Goal: Transaction & Acquisition: Purchase product/service

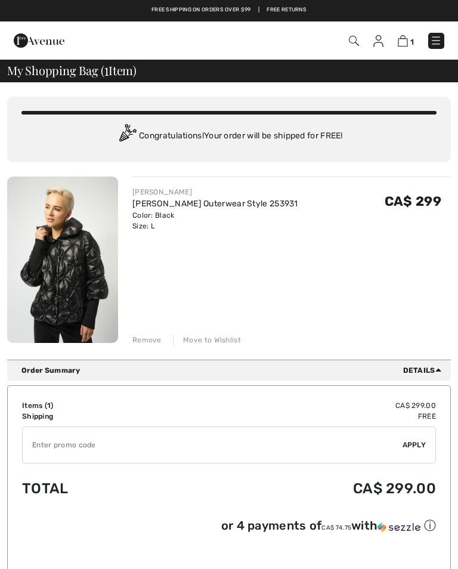
click at [151, 336] on div "Remove" at bounding box center [146, 339] width 29 height 11
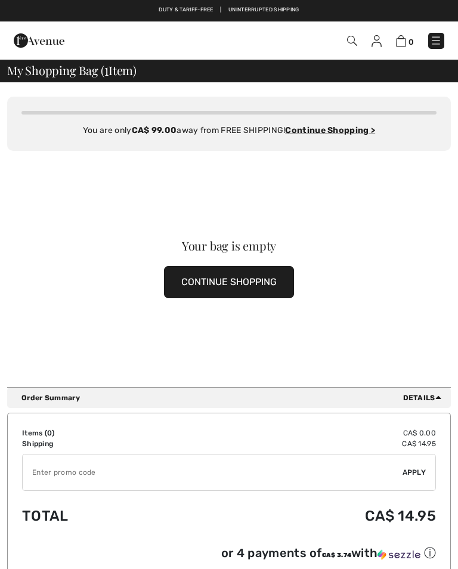
click at [263, 283] on button "CONTINUE SHOPPING" at bounding box center [229, 282] width 130 height 32
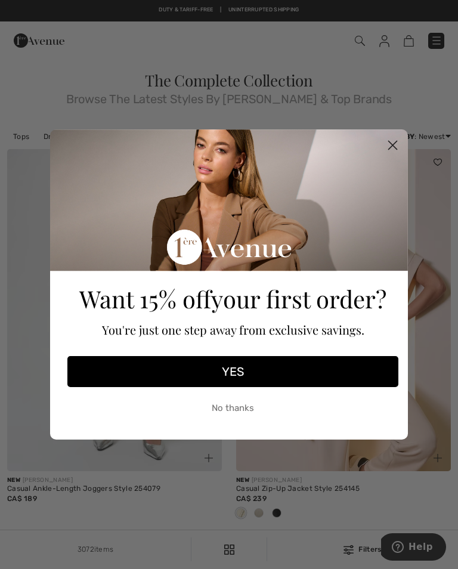
click at [399, 145] on circle "Close dialog" at bounding box center [393, 145] width 20 height 20
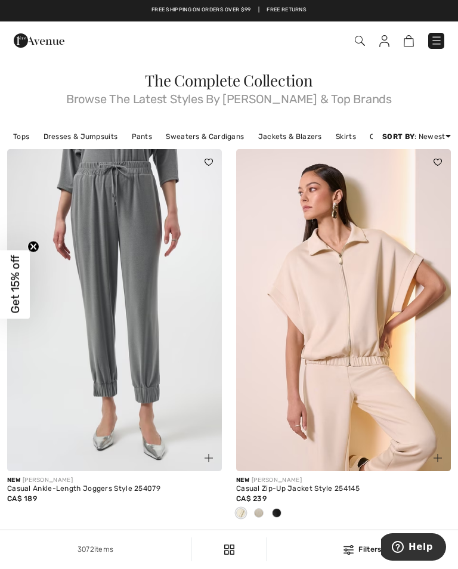
click at [299, 134] on link "Jackets & Blazers" at bounding box center [290, 136] width 76 height 15
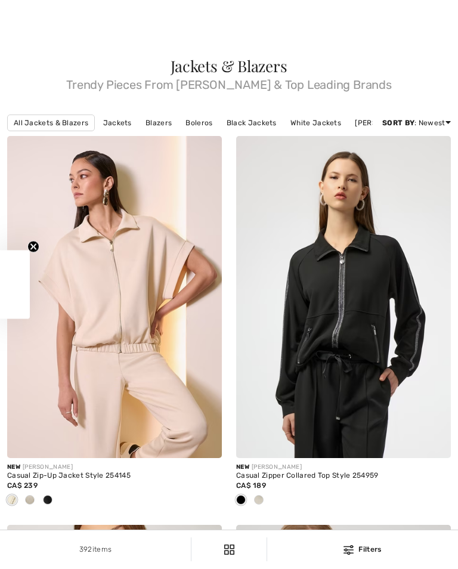
checkbox input "true"
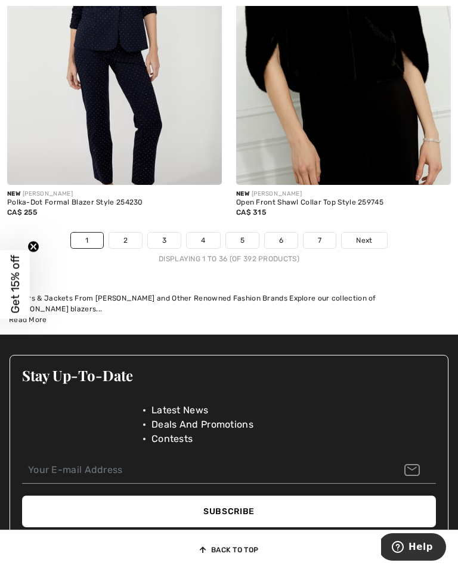
scroll to position [6817, 0]
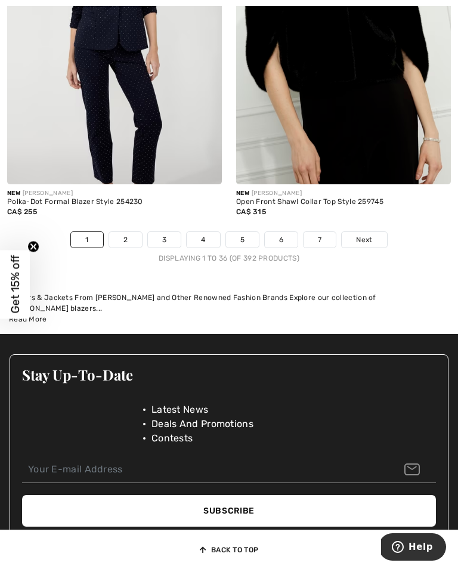
click at [124, 240] on link "2" at bounding box center [125, 239] width 33 height 15
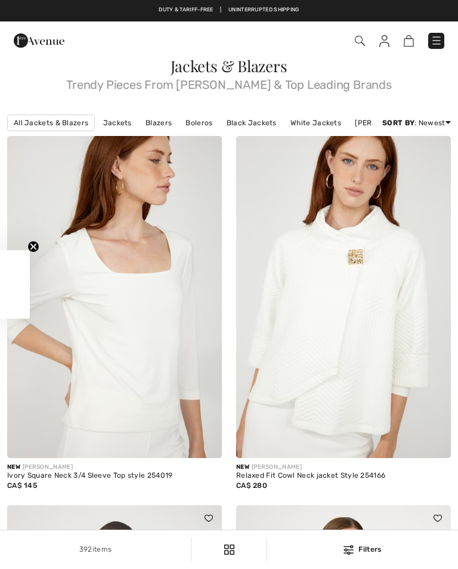
checkbox input "true"
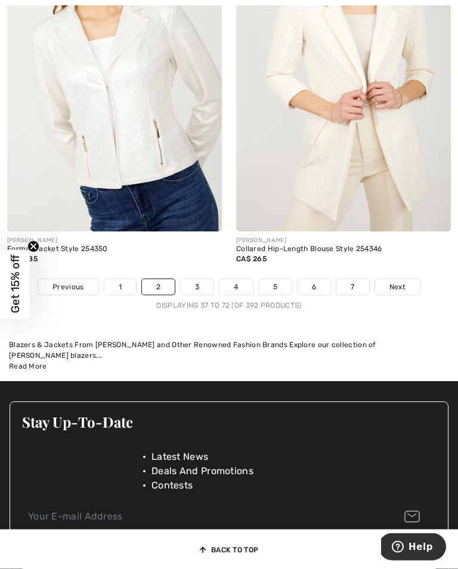
scroll to position [6731, 0]
click at [198, 293] on link "3" at bounding box center [197, 286] width 33 height 15
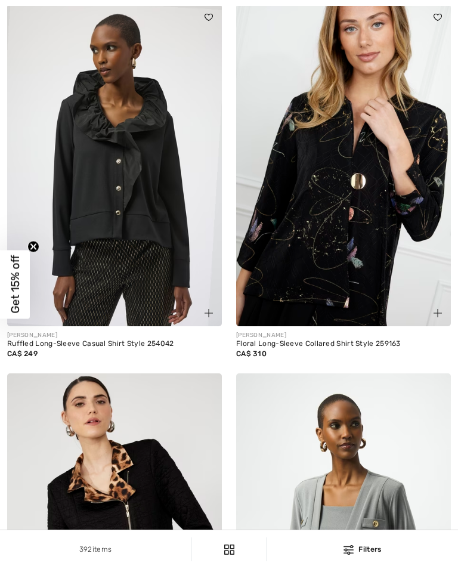
checkbox input "true"
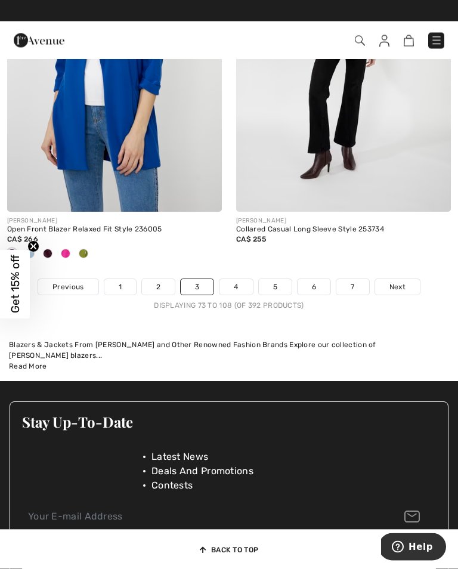
scroll to position [6770, 0]
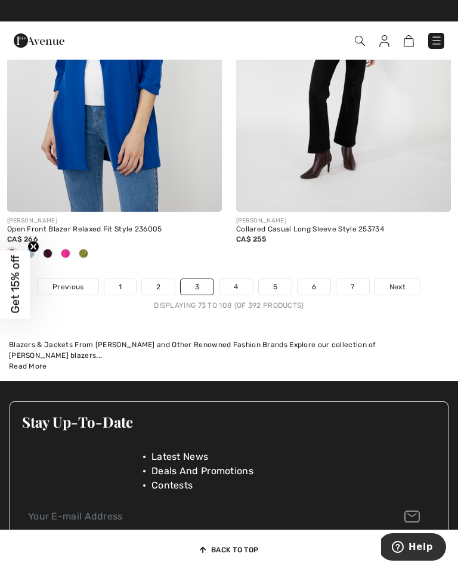
click at [241, 294] on link "4" at bounding box center [235, 286] width 33 height 15
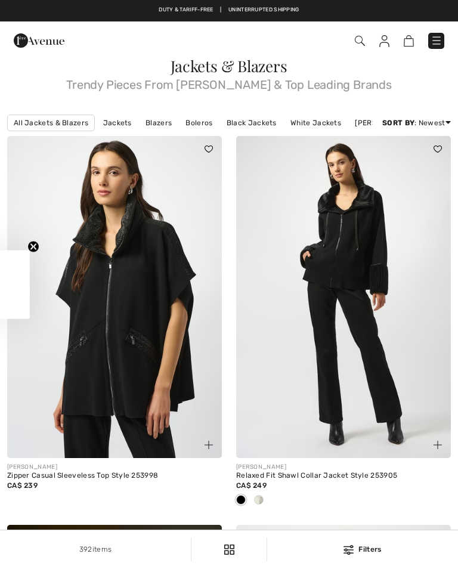
checkbox input "true"
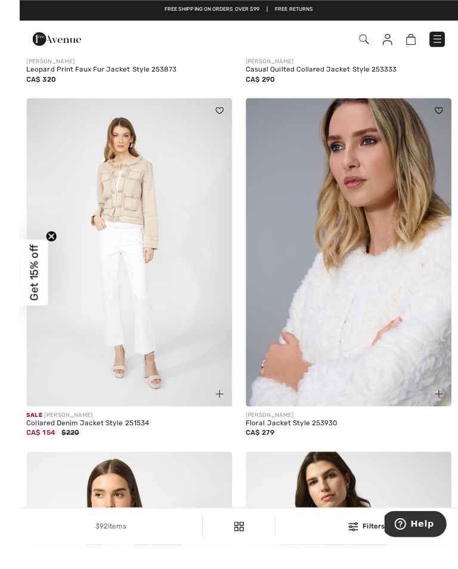
scroll to position [3528, 0]
